Goal: Task Accomplishment & Management: Manage account settings

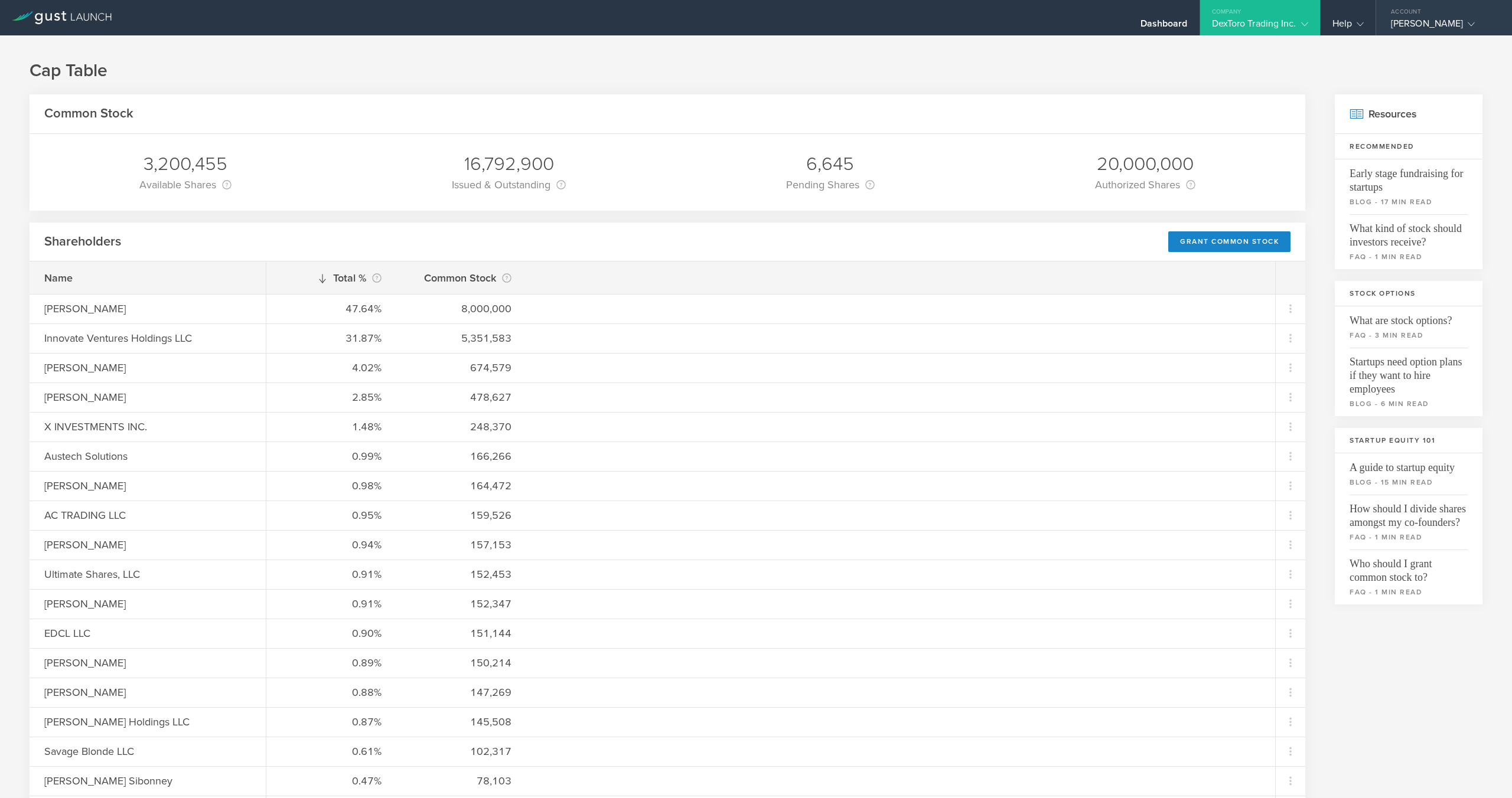
click at [1439, 24] on div "[PERSON_NAME]" at bounding box center [1441, 27] width 101 height 18
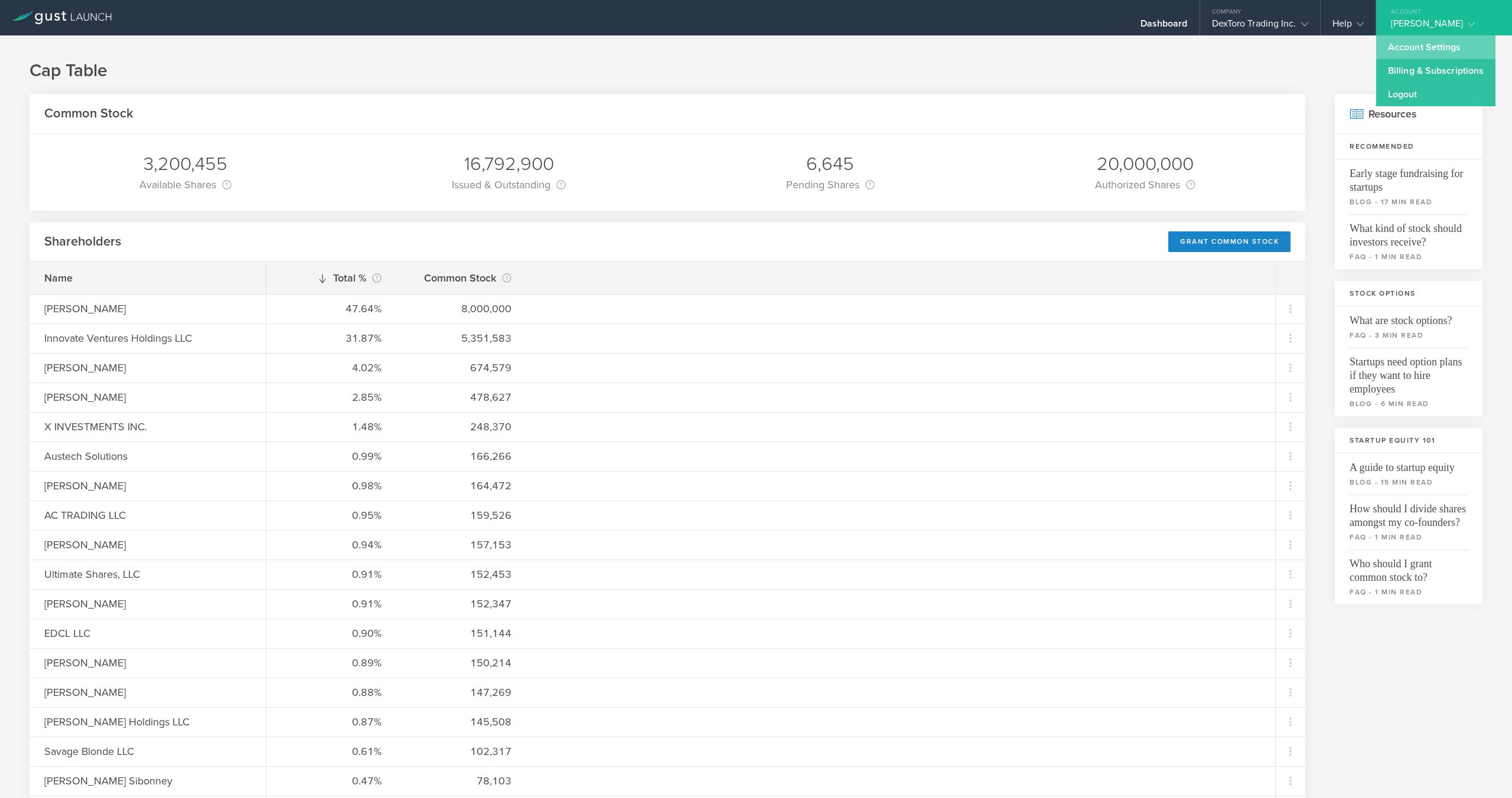
click at [1424, 46] on link "Account Settings" at bounding box center [1436, 47] width 120 height 24
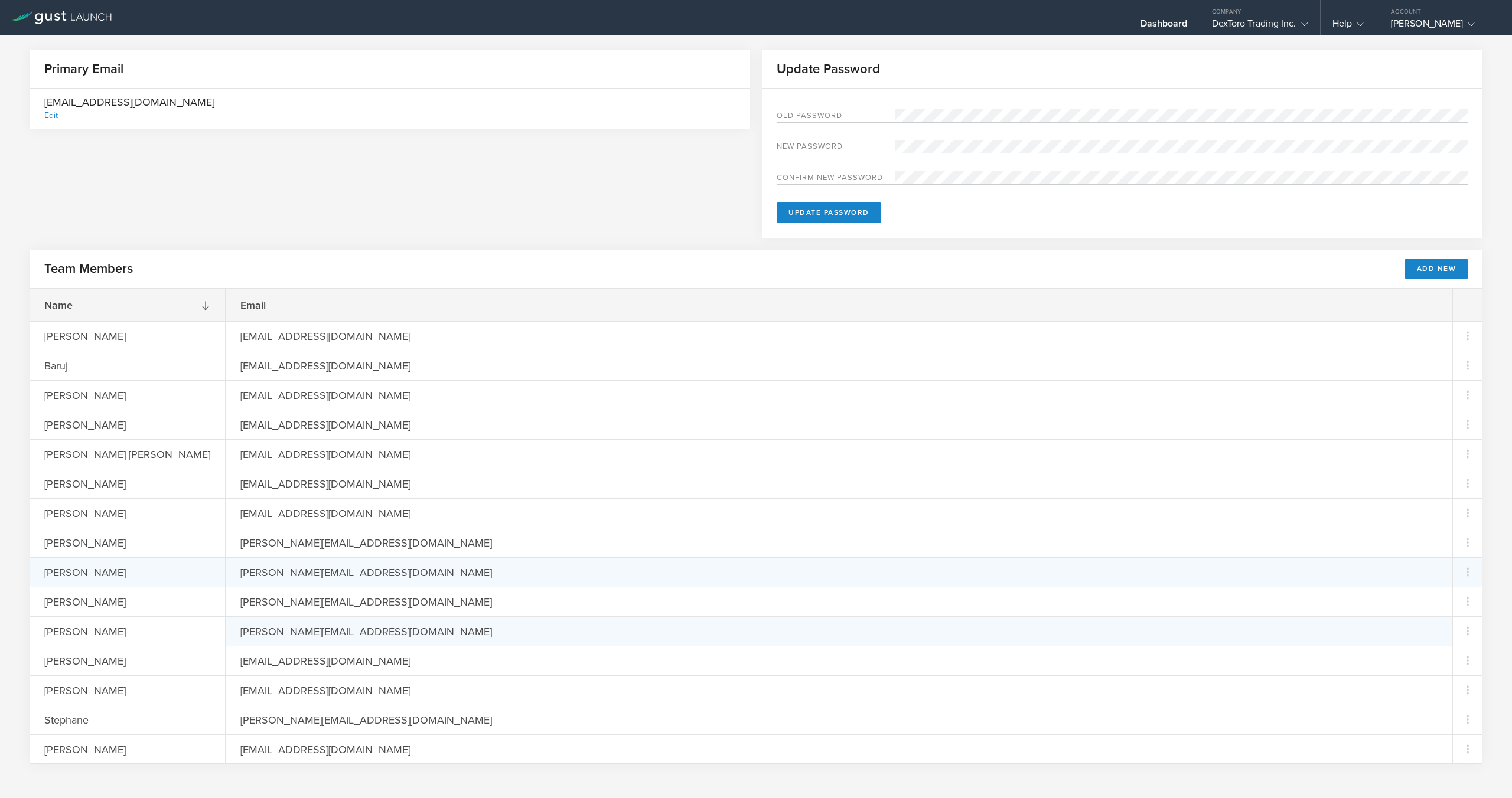
scroll to position [43, 0]
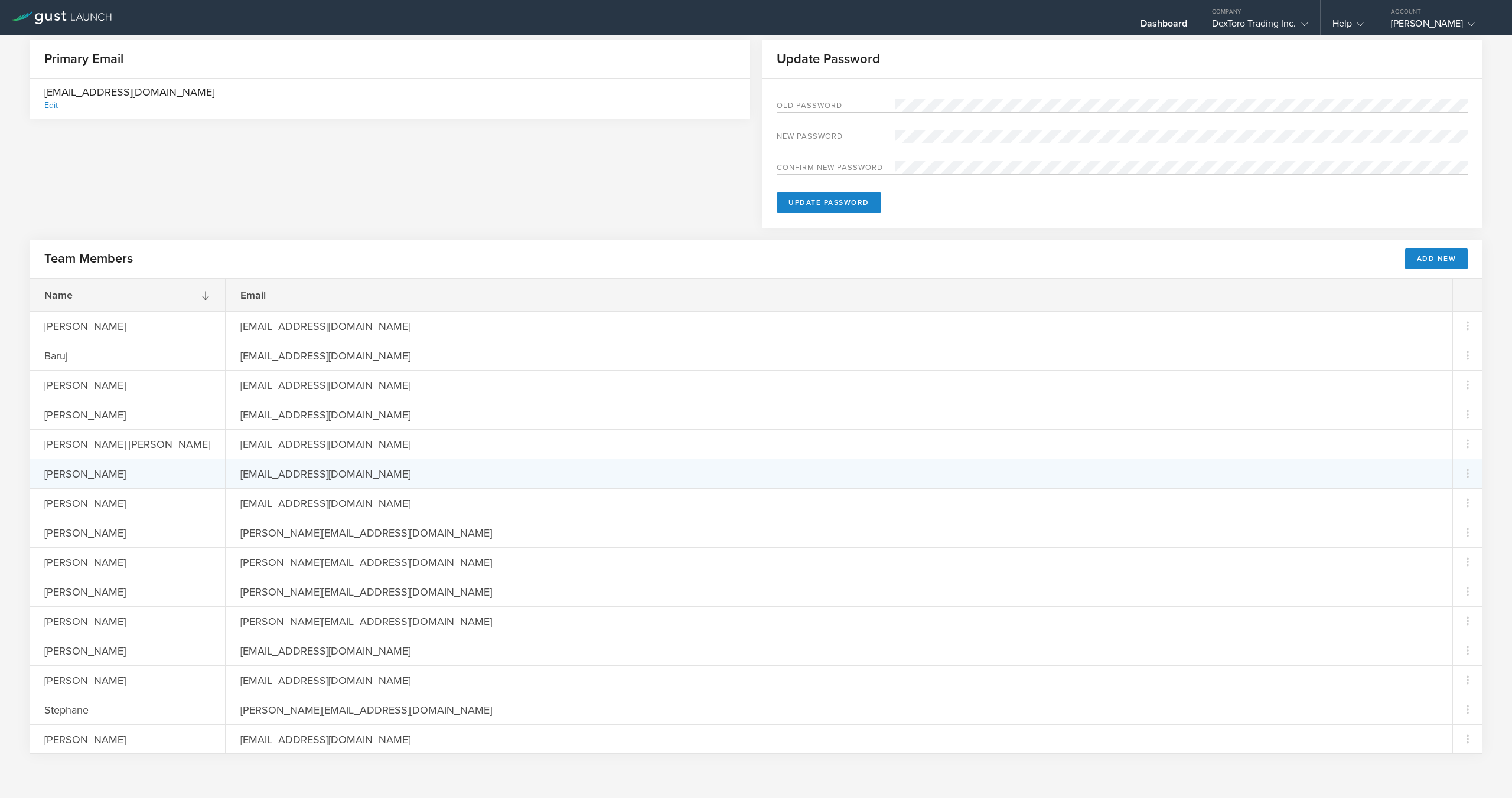
click at [225, 473] on div "[EMAIL_ADDRESS][DOMAIN_NAME]" at bounding box center [325, 473] width 200 height 28
copy div "[EMAIL_ADDRESS][DOMAIN_NAME]"
